Goal: Information Seeking & Learning: Find contact information

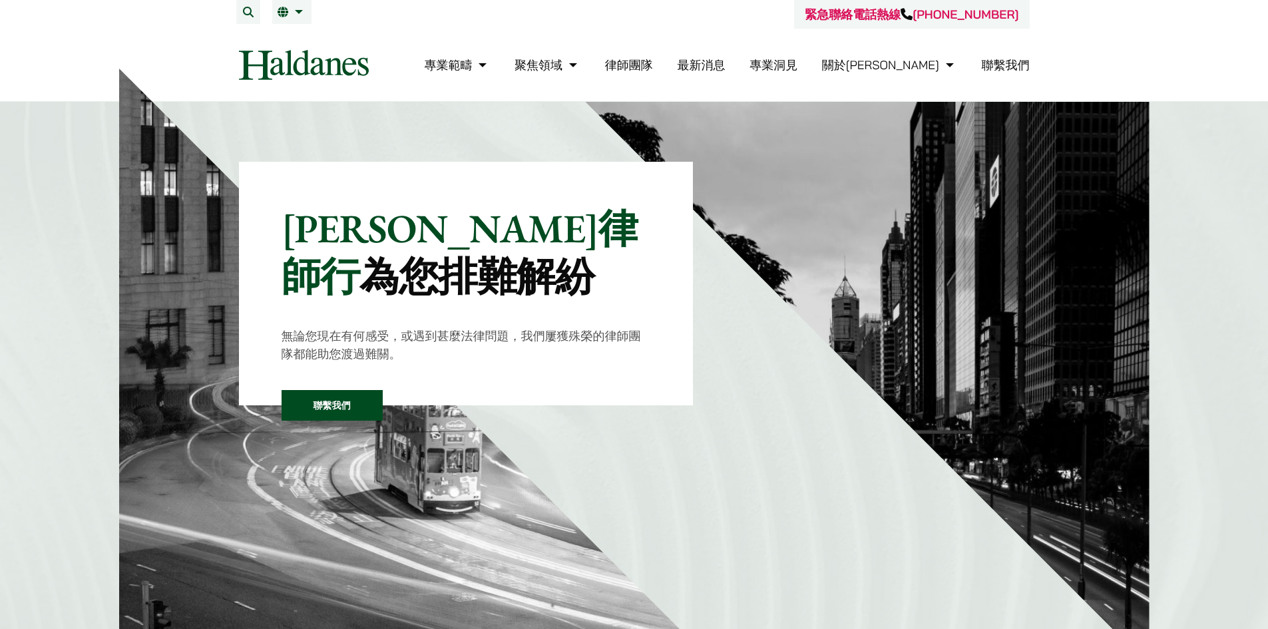
click at [307, 15] on li "繁 EN" at bounding box center [291, 12] width 39 height 24
click at [296, 37] on span "EN" at bounding box center [290, 38] width 14 height 13
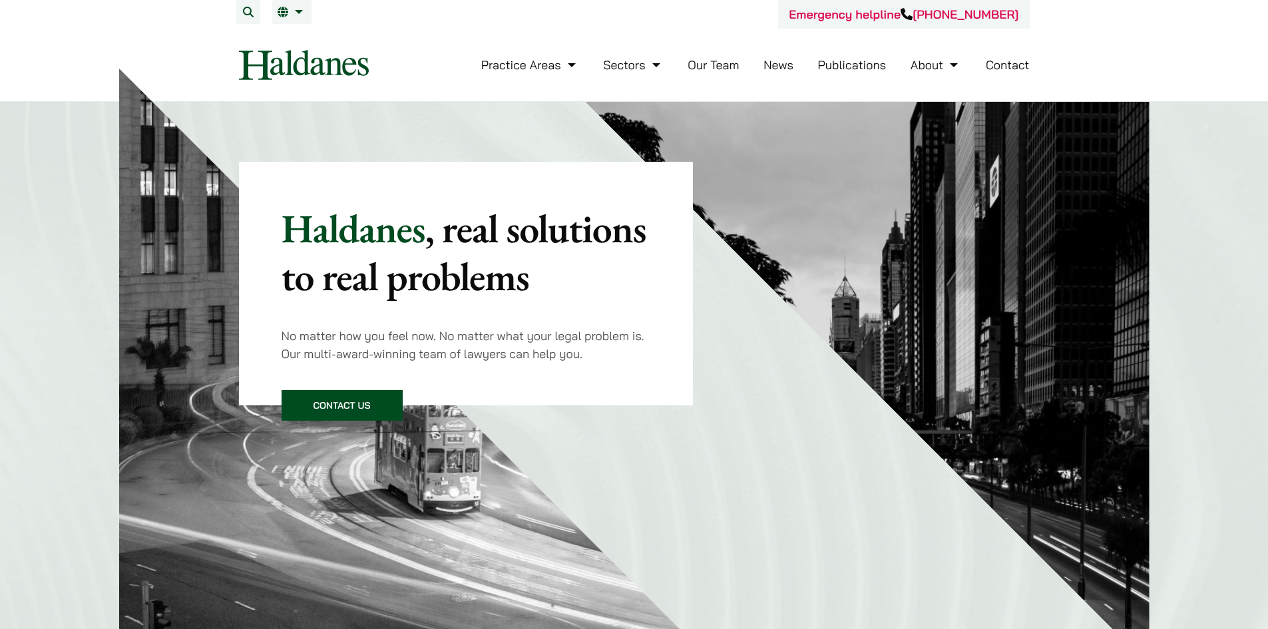
click at [999, 70] on link "Contact" at bounding box center [1008, 64] width 44 height 15
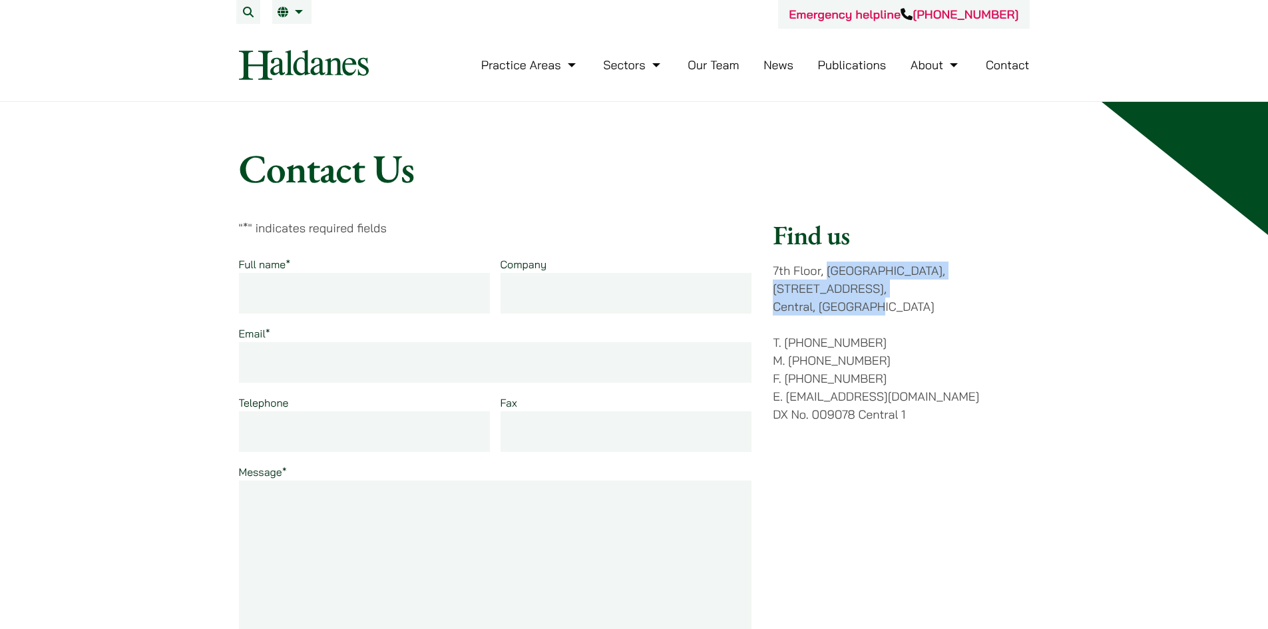
drag, startPoint x: 828, startPoint y: 271, endPoint x: 877, endPoint y: 287, distance: 51.2
click at [877, 287] on p "7th Floor, Ruttonjee House, 11 Duddell Street, Central, Hong Kong" at bounding box center [901, 289] width 256 height 54
copy p "Ruttonjee House, 11 Duddell Street, Central, Hong Kong"
